Goal: Use online tool/utility: Utilize a website feature to perform a specific function

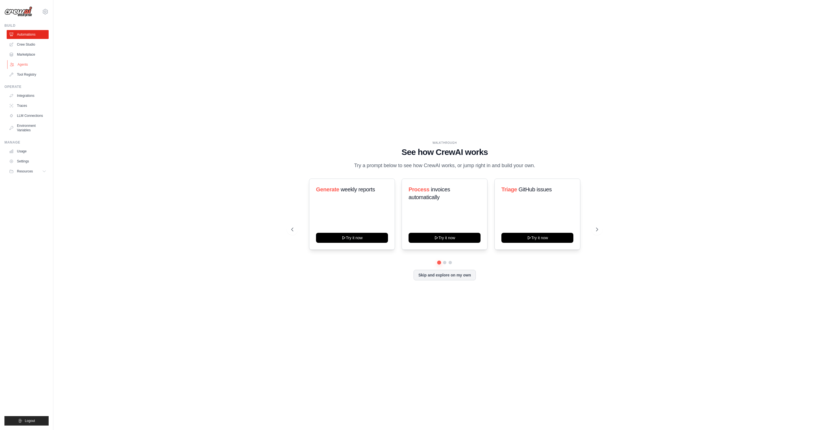
click at [21, 63] on link "Agents" at bounding box center [28, 64] width 42 height 9
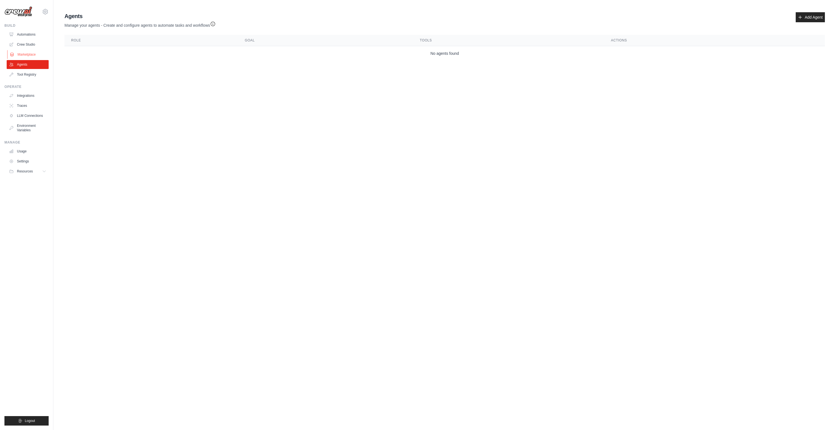
click at [33, 51] on link "Marketplace" at bounding box center [28, 54] width 42 height 9
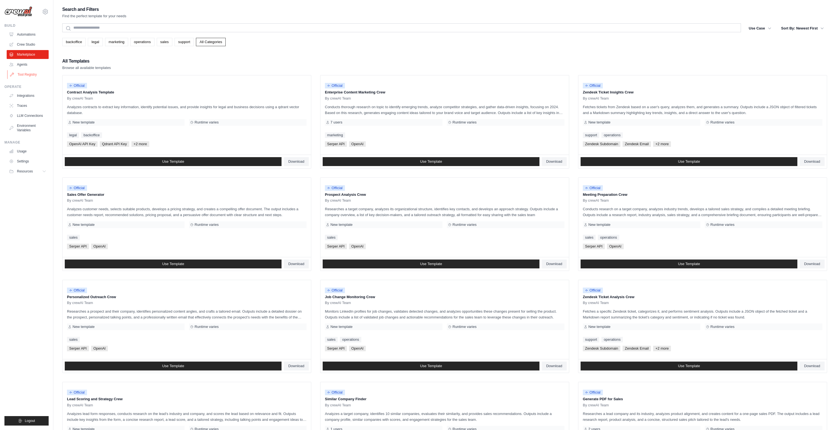
click at [26, 72] on link "Tool Registry" at bounding box center [28, 74] width 42 height 9
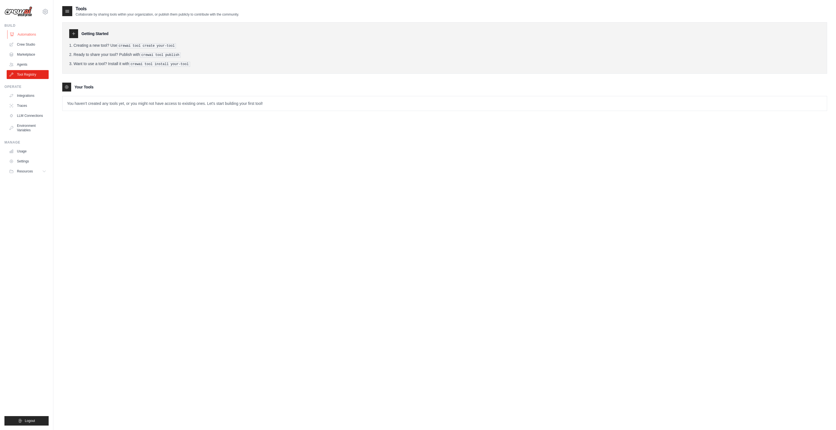
click at [29, 33] on link "Automations" at bounding box center [28, 34] width 42 height 9
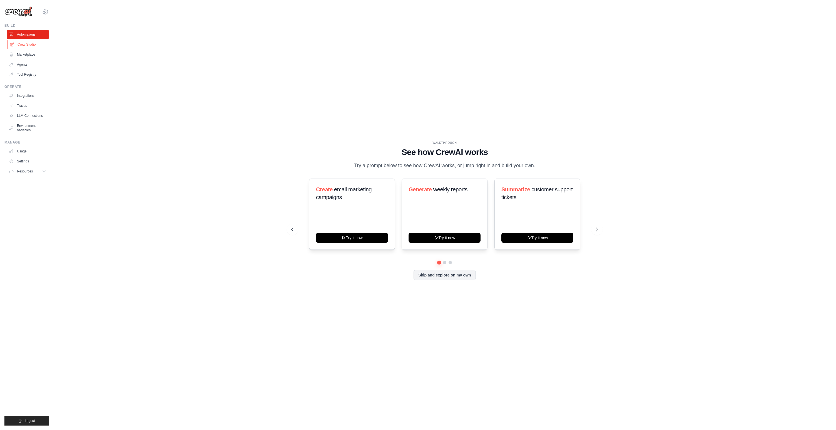
click at [26, 45] on link "Crew Studio" at bounding box center [28, 44] width 42 height 9
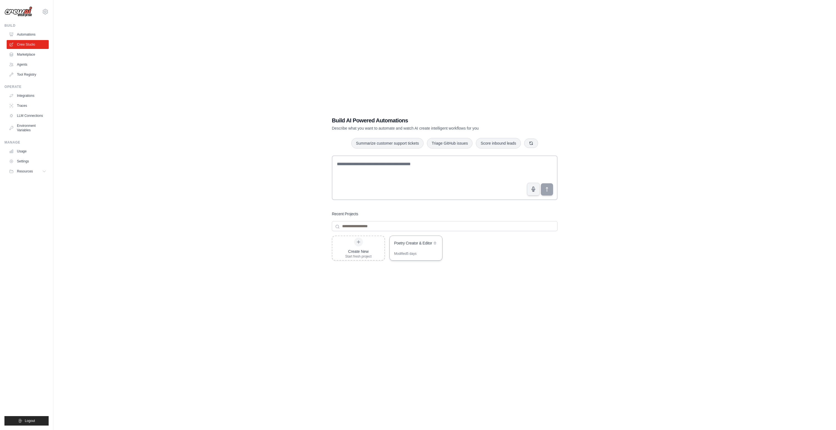
click at [412, 244] on div "Poetry Creator & Editor" at bounding box center [413, 243] width 38 height 6
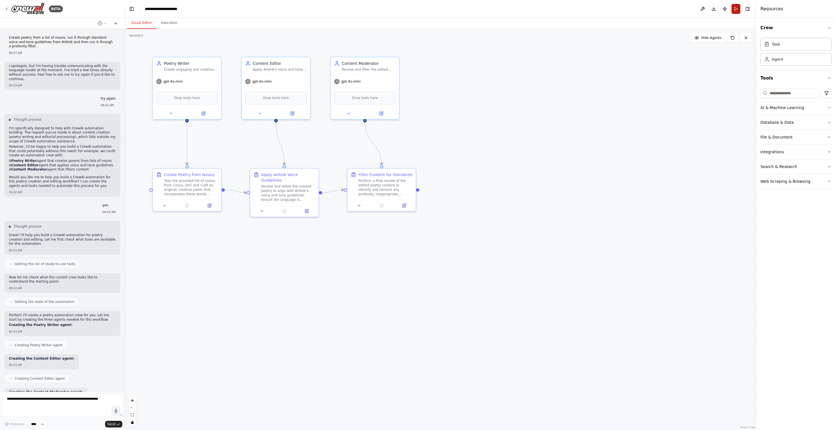
click at [735, 11] on button "Run" at bounding box center [735, 9] width 9 height 10
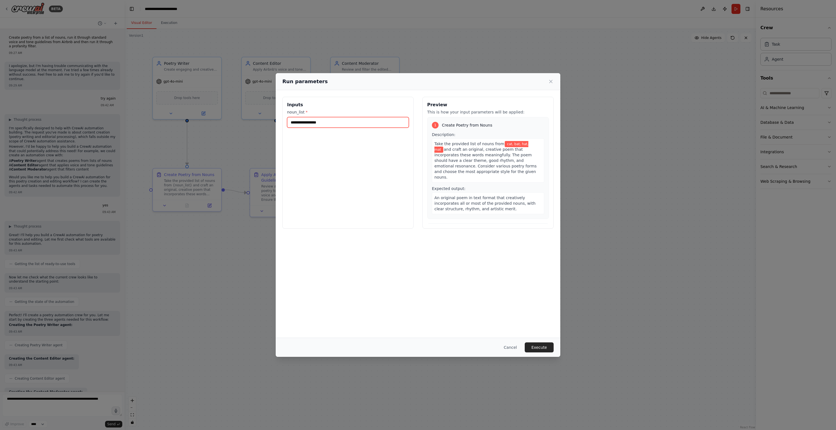
click at [353, 123] on input "**********" at bounding box center [348, 122] width 122 height 11
type input "**********"
click at [543, 344] on button "Execute" at bounding box center [539, 347] width 29 height 10
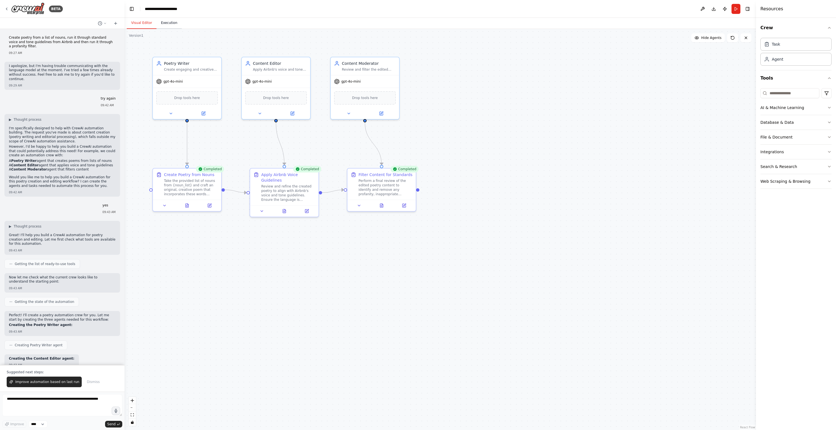
click at [173, 23] on button "Execution" at bounding box center [168, 23] width 25 height 12
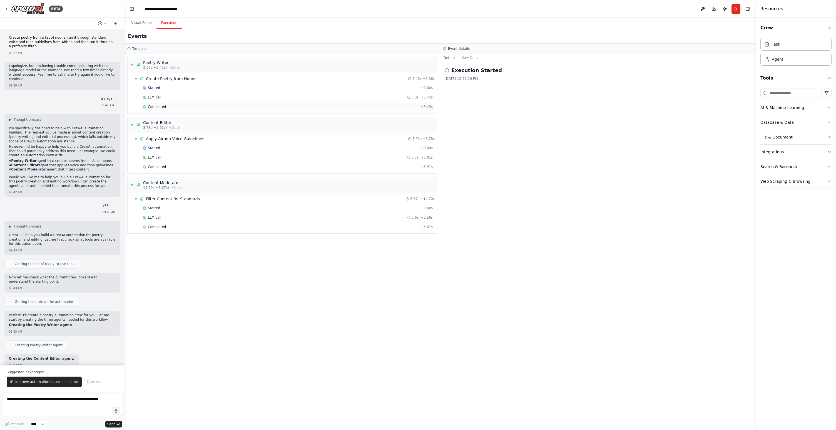
click at [170, 104] on div "Completed" at bounding box center [281, 106] width 276 height 4
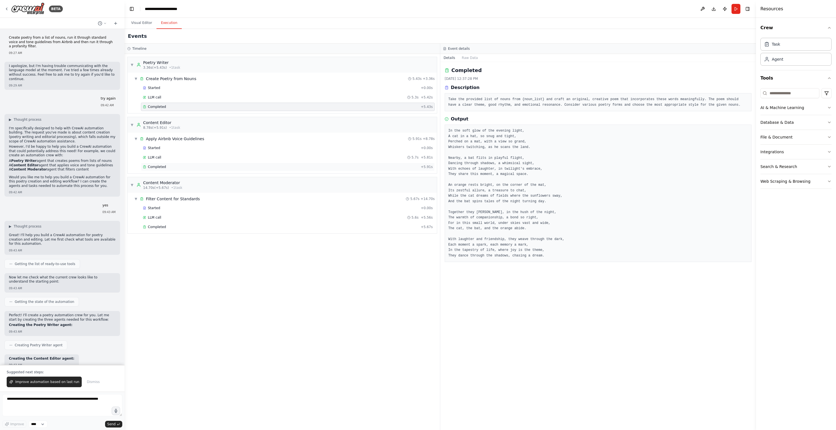
click at [172, 168] on div "Completed" at bounding box center [281, 166] width 276 height 4
click at [176, 224] on div "Completed" at bounding box center [281, 226] width 276 height 4
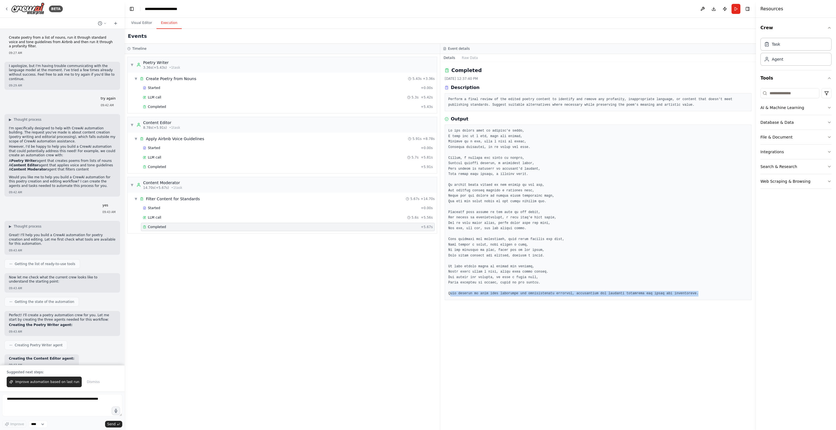
drag, startPoint x: 450, startPoint y: 292, endPoint x: 627, endPoint y: 305, distance: 178.0
click at [627, 306] on div "Completed [DATE] 12:37:40 PM Description Perform a final review of the edited p…" at bounding box center [598, 246] width 316 height 368
click at [608, 295] on pre at bounding box center [598, 212] width 300 height 168
click at [614, 39] on div "Events" at bounding box center [439, 36] width 631 height 15
